Goal: Task Accomplishment & Management: Manage account settings

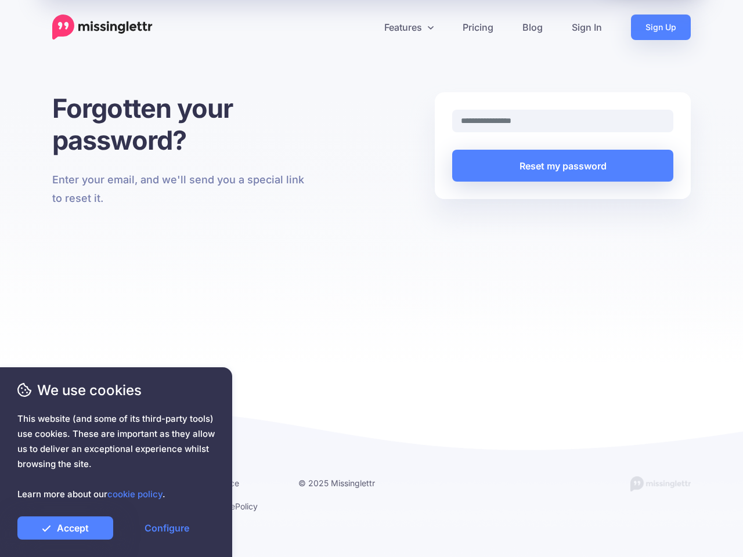
click at [372, 279] on div "Forgotten your password? Enter your email, and we'll send you a special link to…" at bounding box center [371, 227] width 743 height 270
click at [367, 27] on icon at bounding box center [367, 27] width 6 height 6
click at [409, 27] on link "Features" at bounding box center [409, 28] width 78 height 26
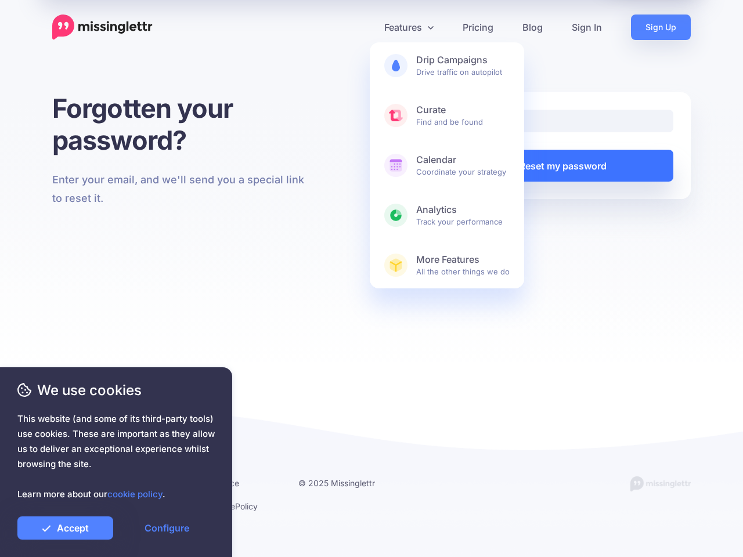
click at [563, 165] on button "Reset my password" at bounding box center [562, 166] width 221 height 32
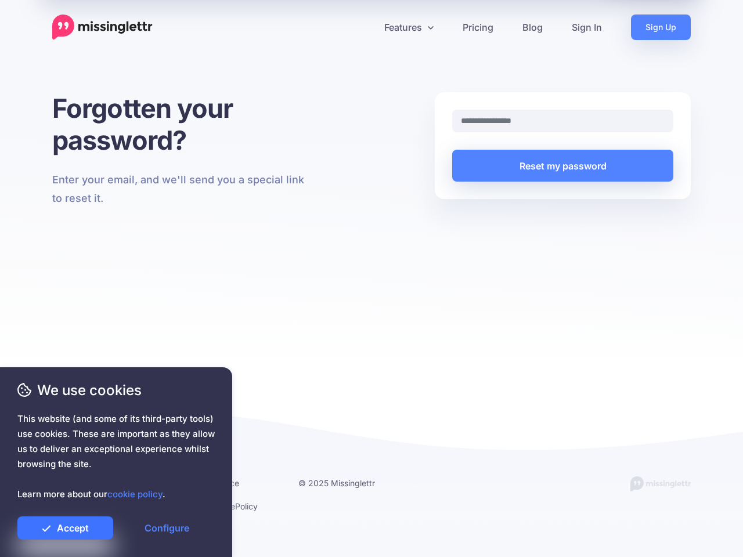
click at [65, 528] on link "Accept" at bounding box center [65, 528] width 96 height 23
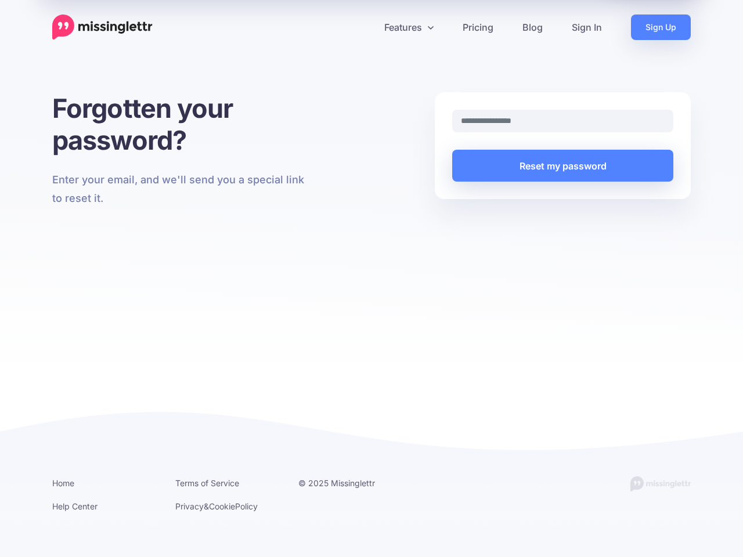
click at [167, 528] on link "Configure" at bounding box center [167, 528] width 96 height 23
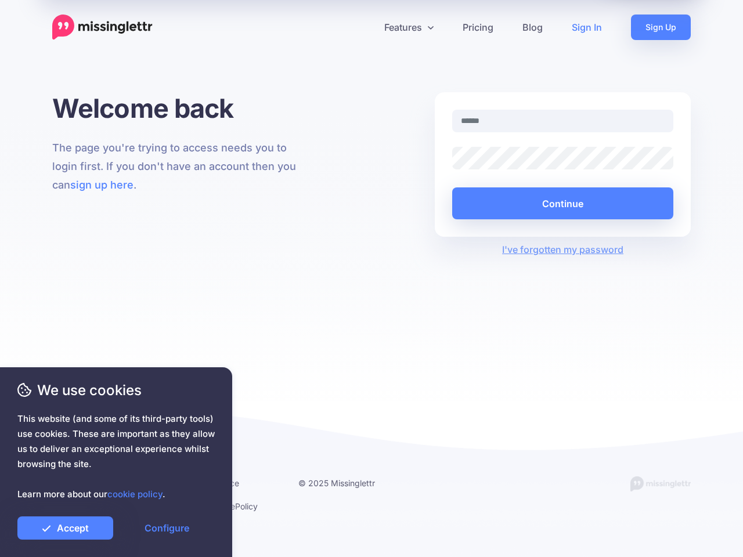
click at [372, 279] on div "Welcome back The page you're trying to access needs you to login first. If you …" at bounding box center [371, 246] width 743 height 309
click at [367, 27] on icon at bounding box center [367, 27] width 6 height 6
click at [409, 27] on link "Features" at bounding box center [409, 28] width 78 height 26
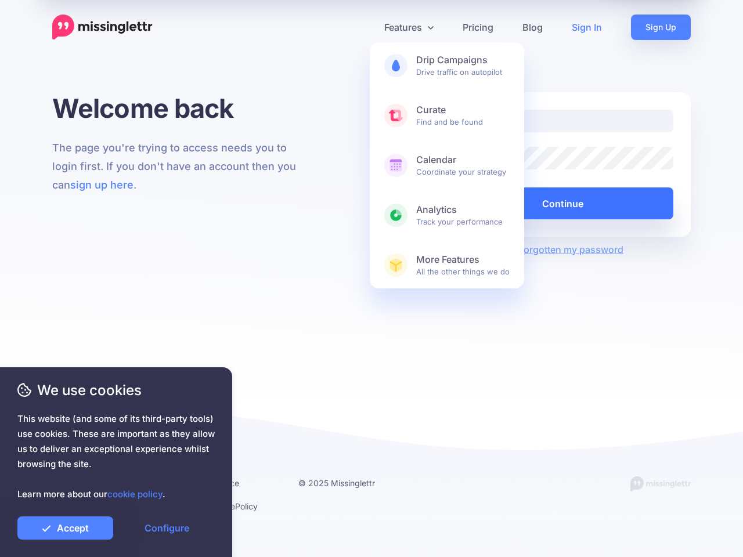
click at [563, 203] on button "Continue" at bounding box center [562, 204] width 221 height 32
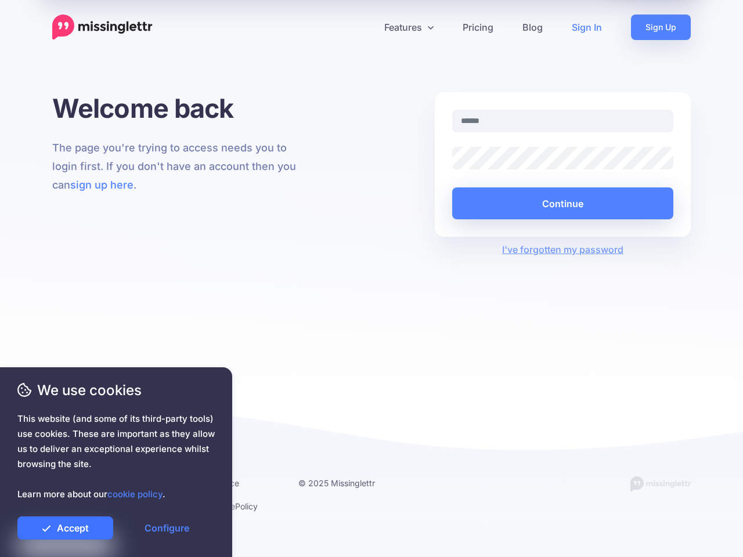
click at [65, 528] on link "Accept" at bounding box center [65, 528] width 96 height 23
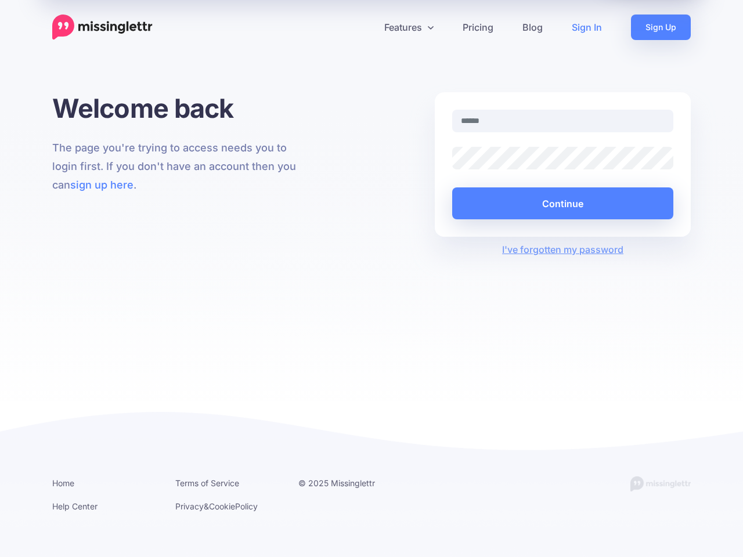
click at [167, 528] on link "Configure" at bounding box center [167, 528] width 96 height 23
